Goal: Check status

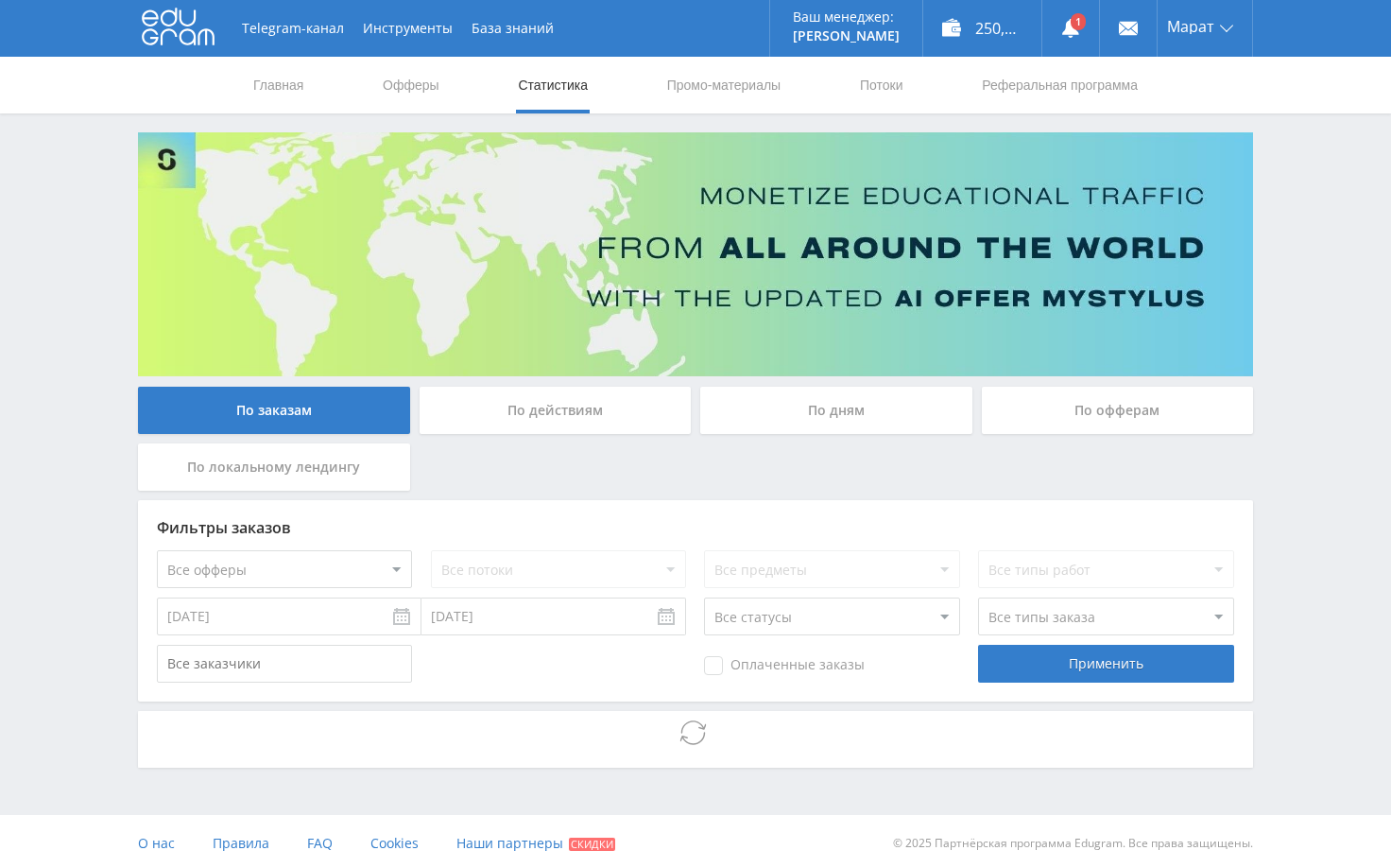
drag, startPoint x: 1258, startPoint y: 269, endPoint x: 1286, endPoint y: 311, distance: 50.5
click at [1279, 277] on div "Telegram-канал Инструменты База знаний Ваш менеджер: [PERSON_NAME] Online @edug…" at bounding box center [695, 435] width 1391 height 871
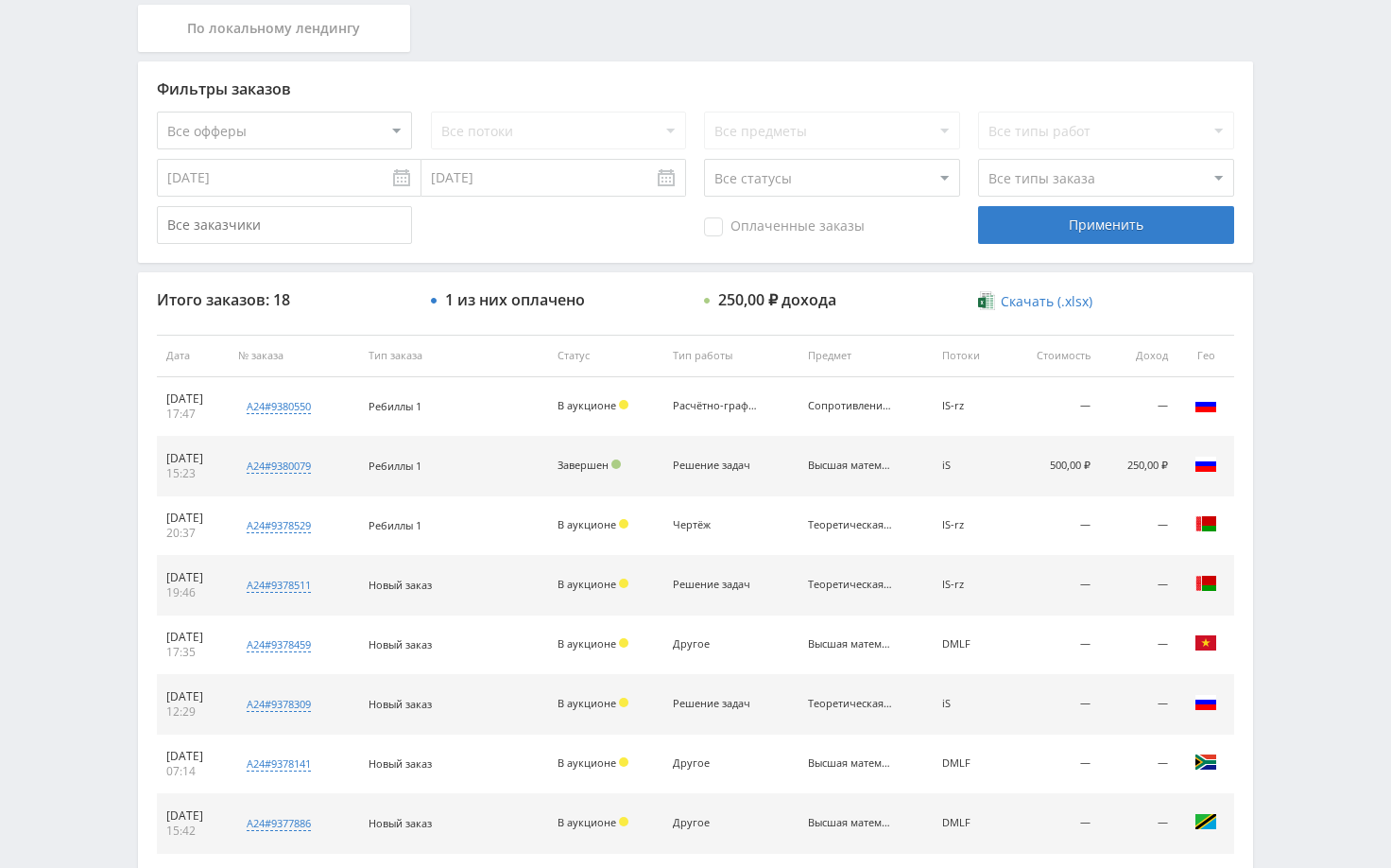
scroll to position [473, 0]
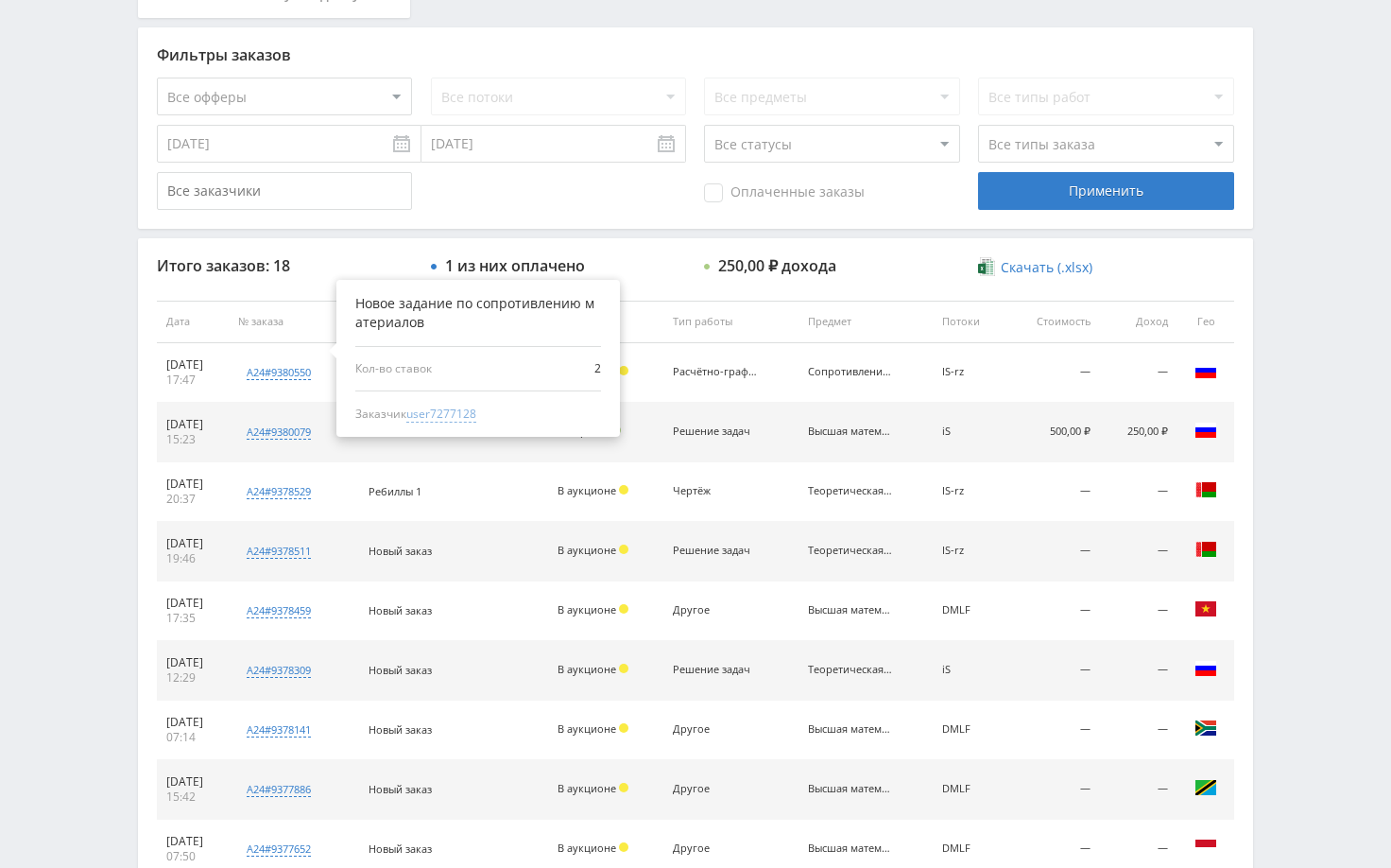
click at [477, 416] on span "user7277128" at bounding box center [441, 413] width 70 height 17
type input "[DATE]"
type input "user7277128"
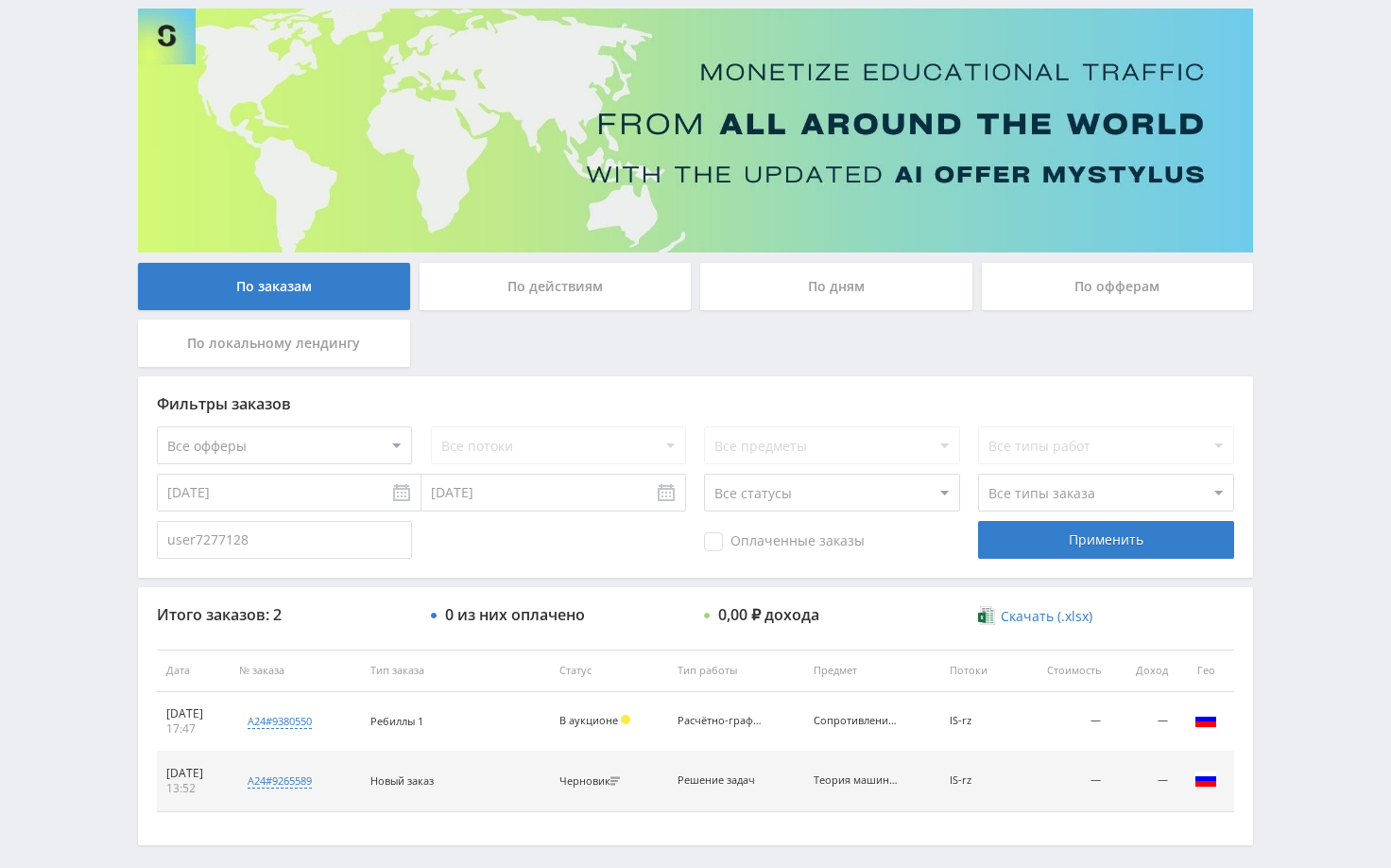
scroll to position [205, 0]
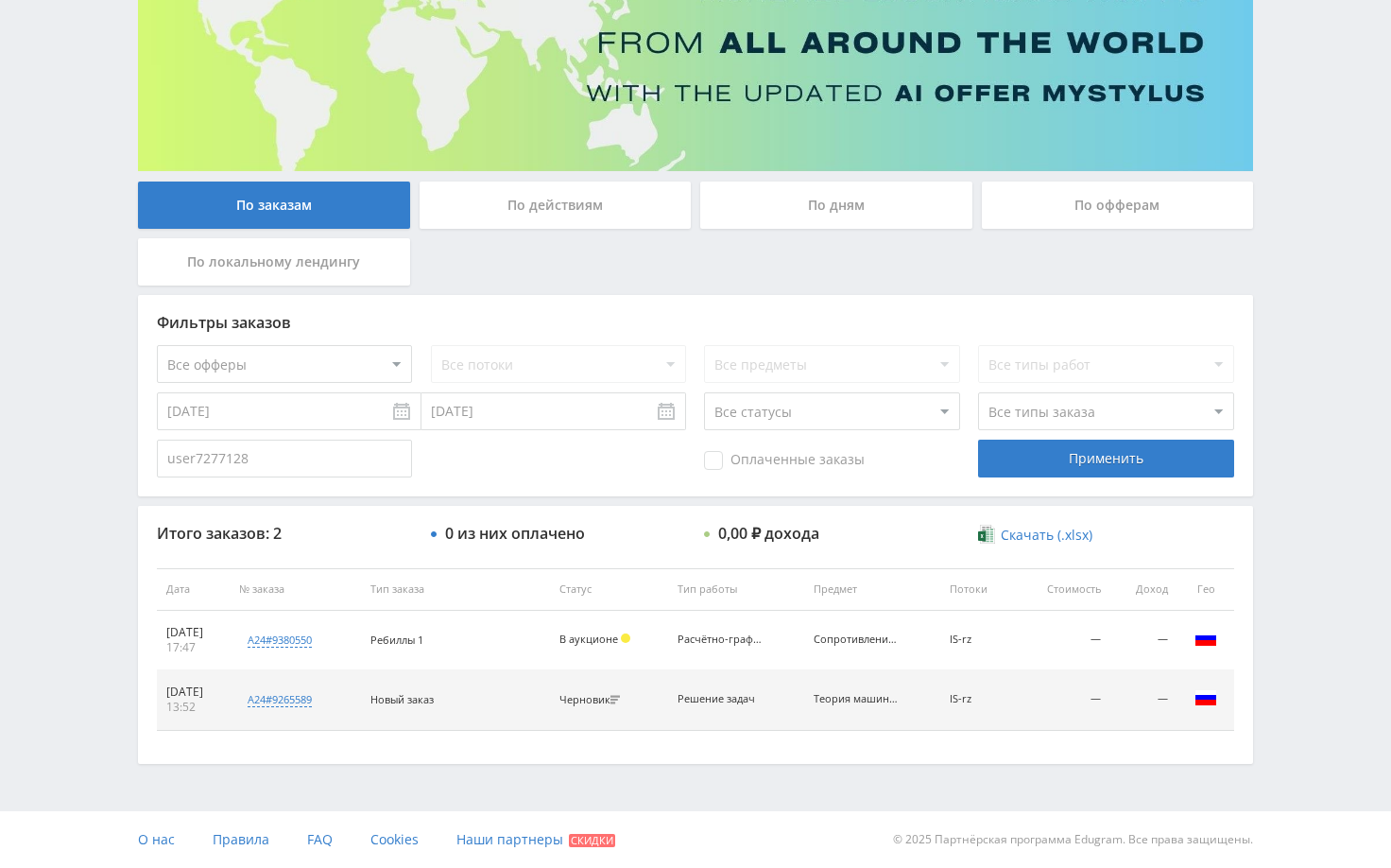
click at [1284, 613] on div "Telegram-канал Инструменты База знаний Ваш менеджер: [PERSON_NAME] Online @edug…" at bounding box center [695, 331] width 1391 height 1073
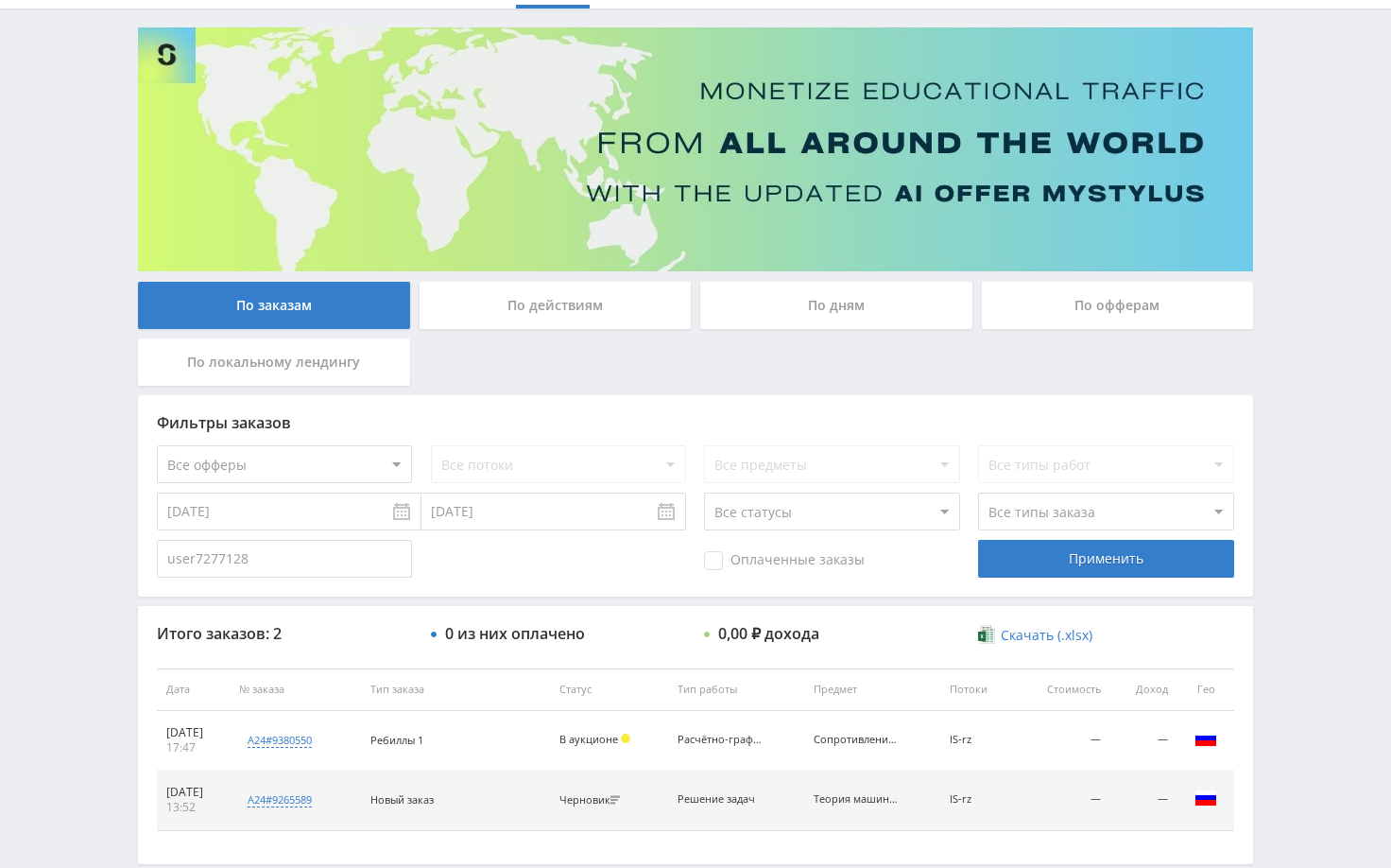
scroll to position [0, 0]
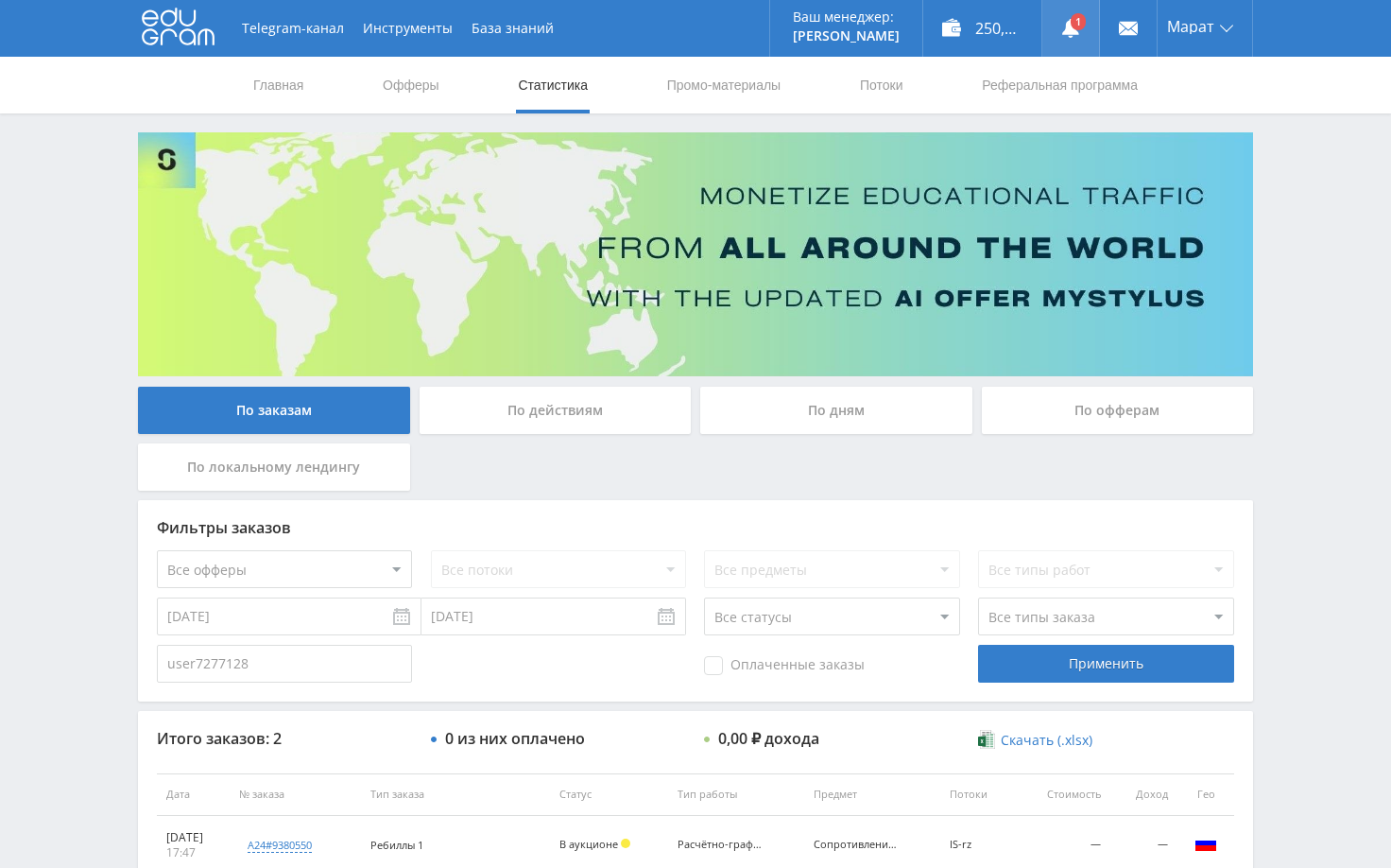
click at [1072, 33] on use at bounding box center [1071, 28] width 17 height 19
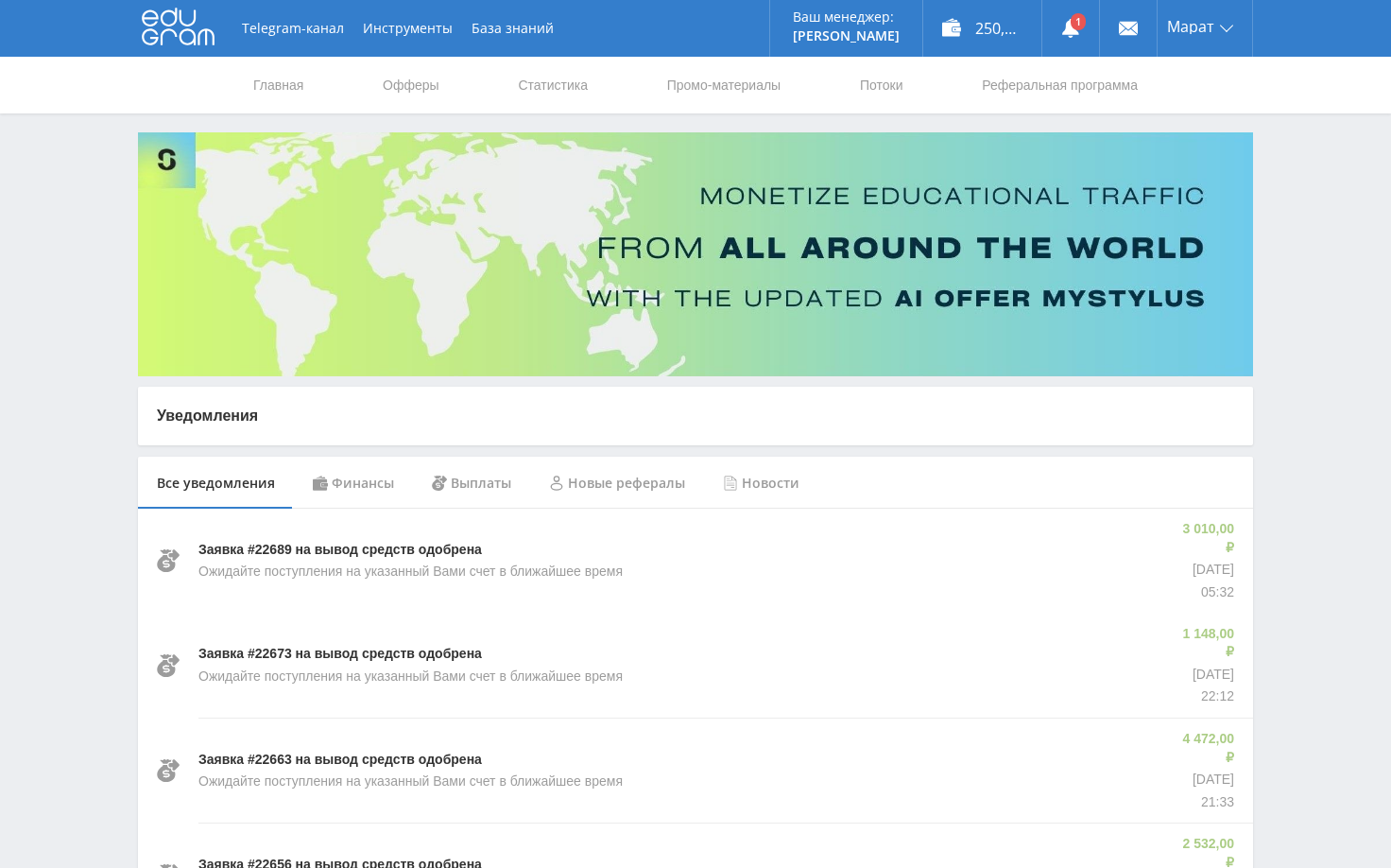
click at [346, 469] on div "Финансы" at bounding box center [353, 483] width 119 height 53
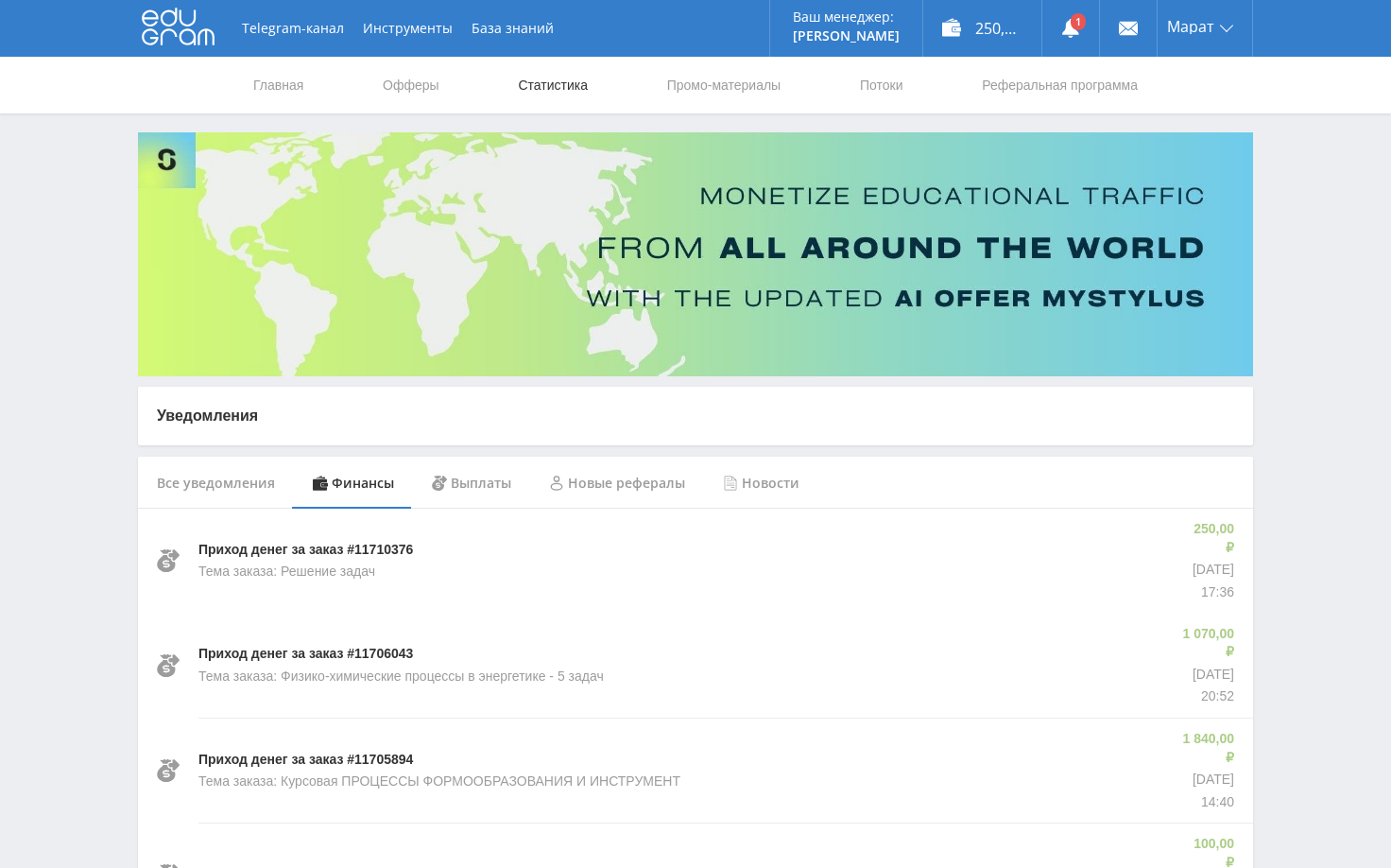
click at [566, 88] on link "Статистика" at bounding box center [553, 84] width 74 height 56
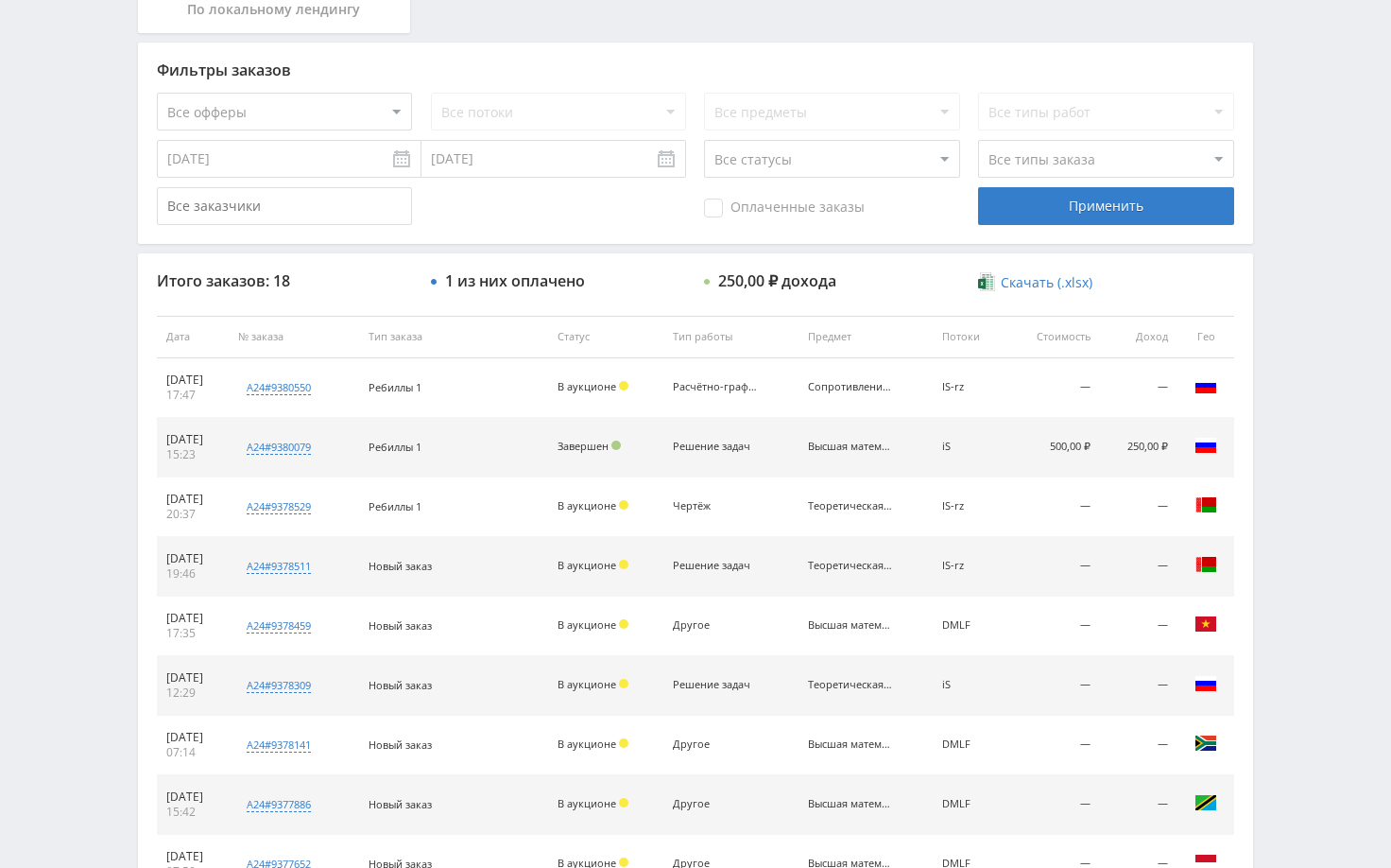
scroll to position [473, 0]
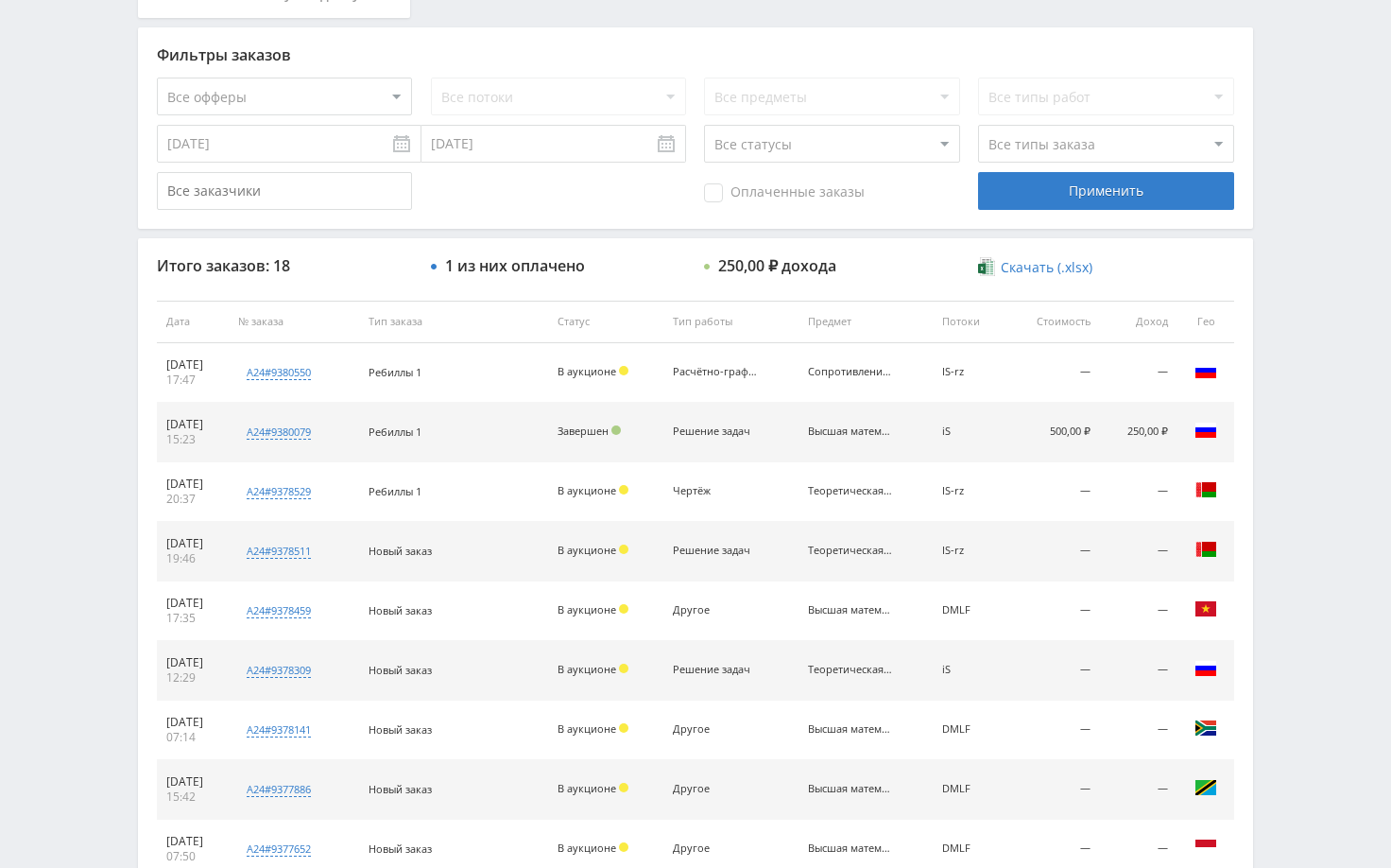
click at [0, 0] on span "user7234000" at bounding box center [0, 0] width 0 height 0
type input "[DATE]"
type input "user7234000"
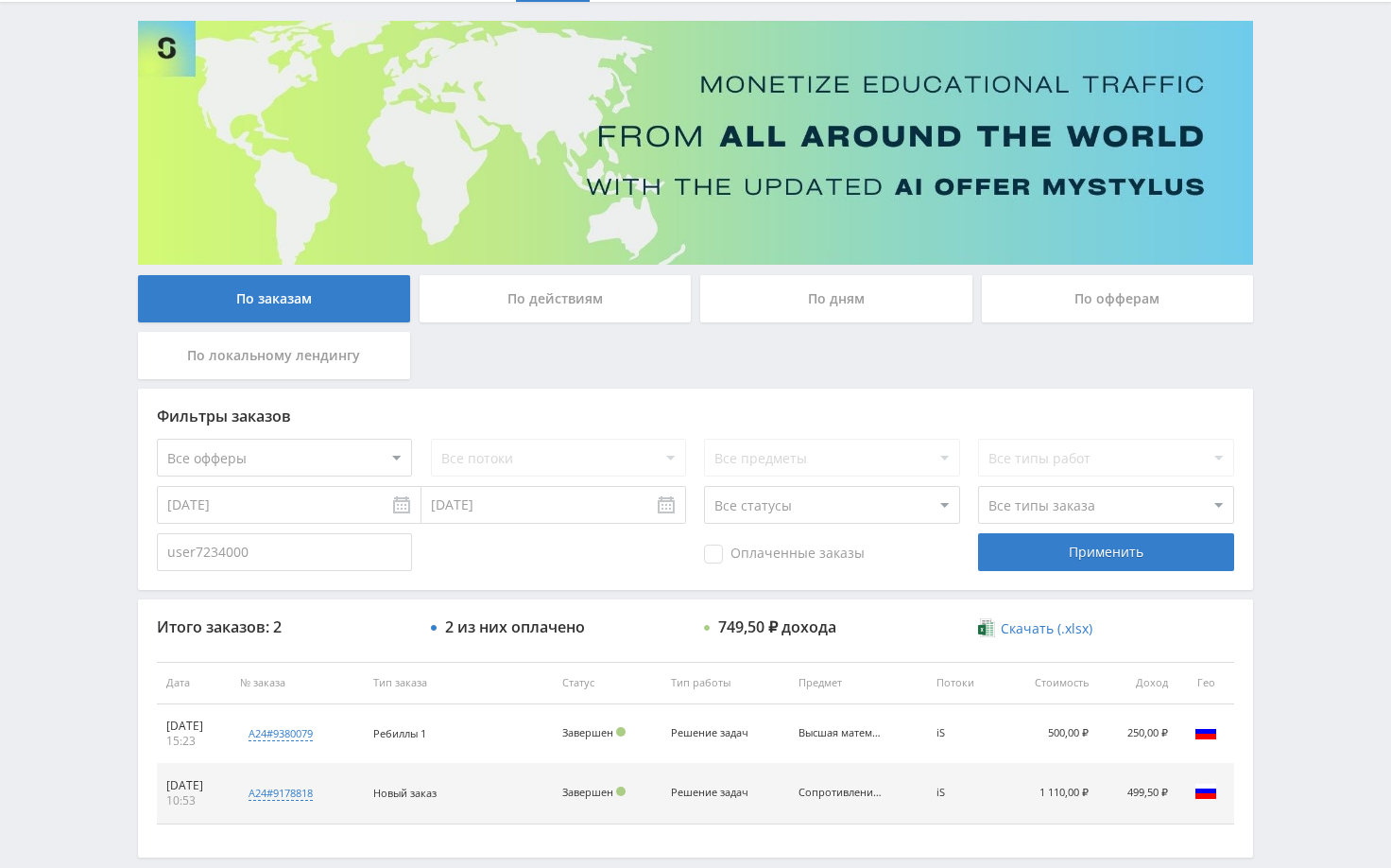
scroll to position [0, 0]
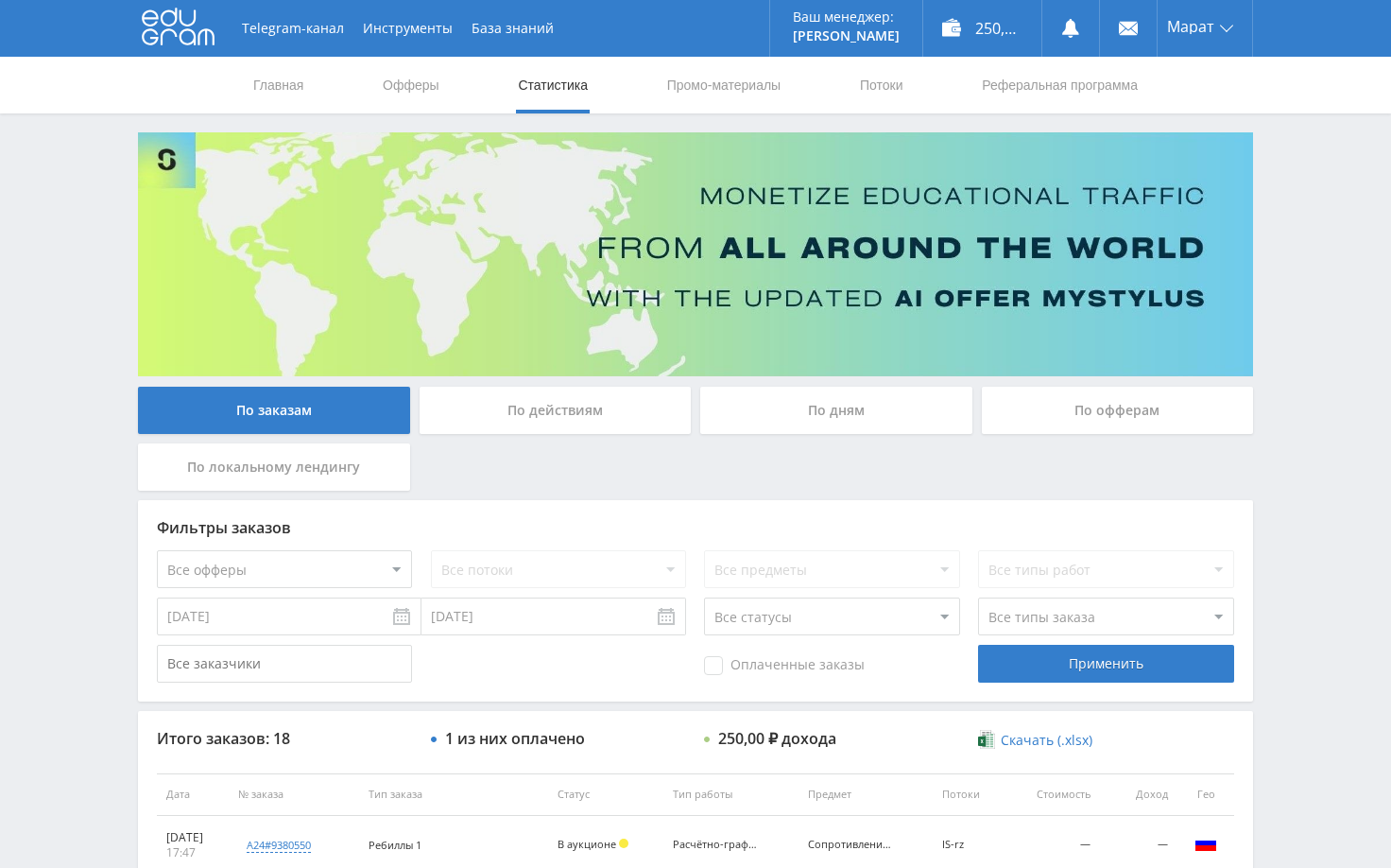
click at [1270, 235] on div "Telegram-канал Инструменты База знаний Ваш менеджер: [PERSON_NAME] Online @edug…" at bounding box center [695, 793] width 1391 height 1587
